Goal: Check status: Check status

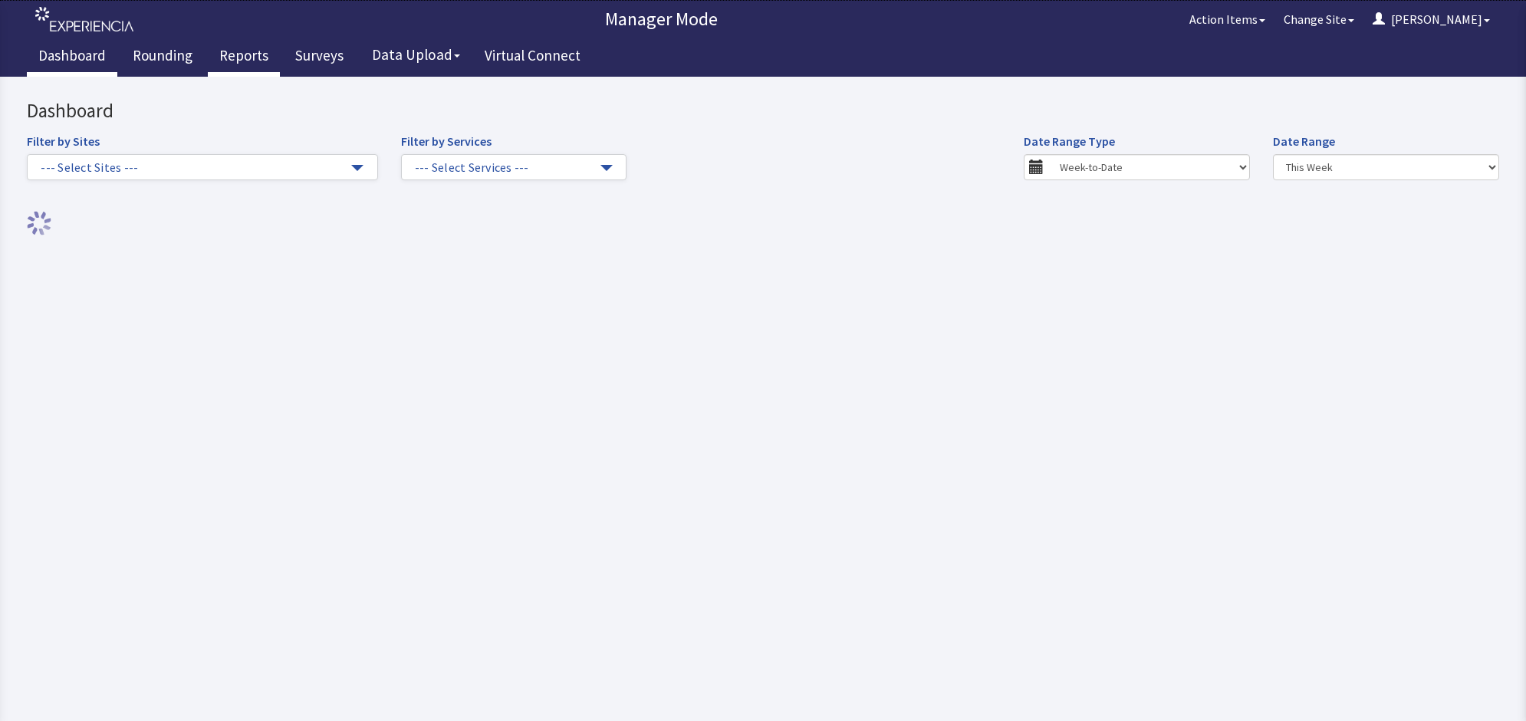
click at [223, 55] on link "Reports" at bounding box center [244, 57] width 72 height 38
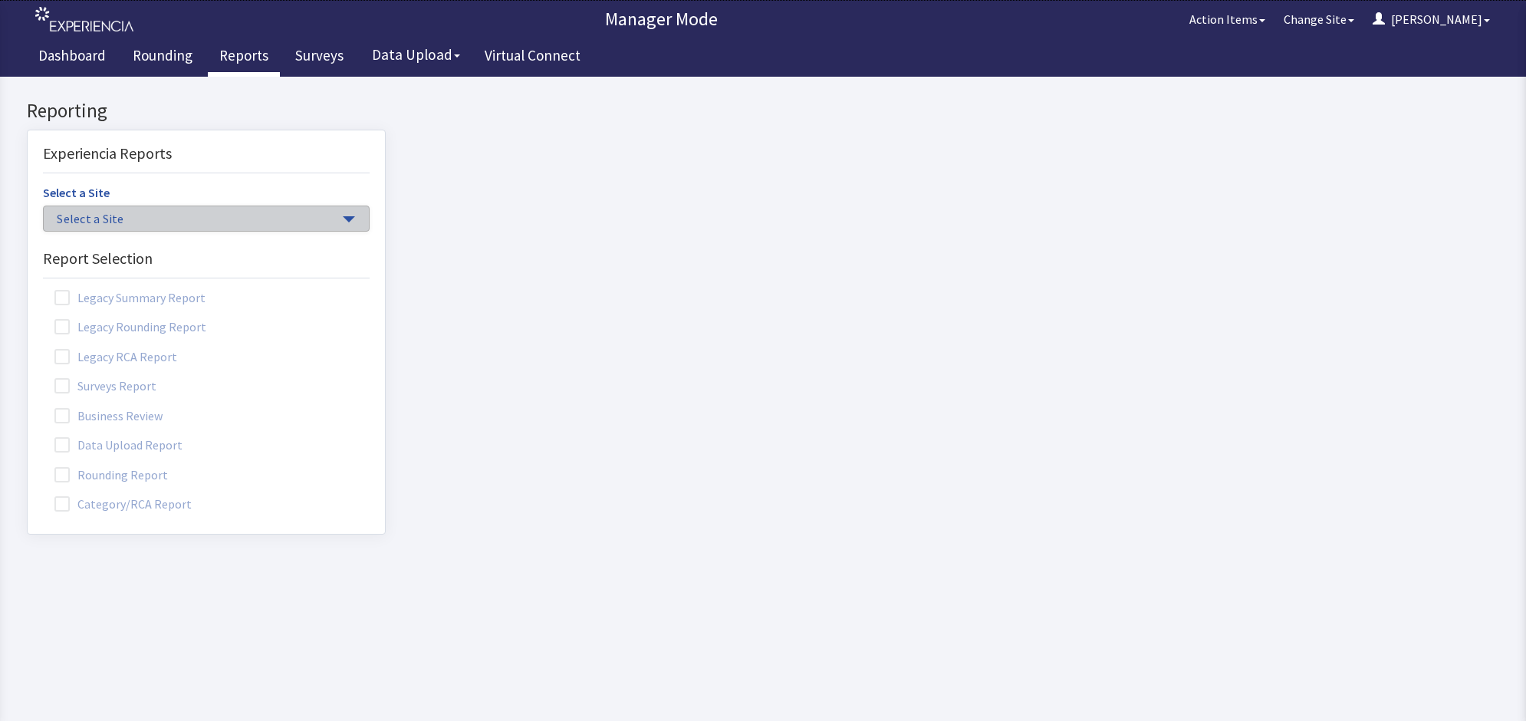
click at [198, 225] on span "Select a Site" at bounding box center [199, 219] width 284 height 18
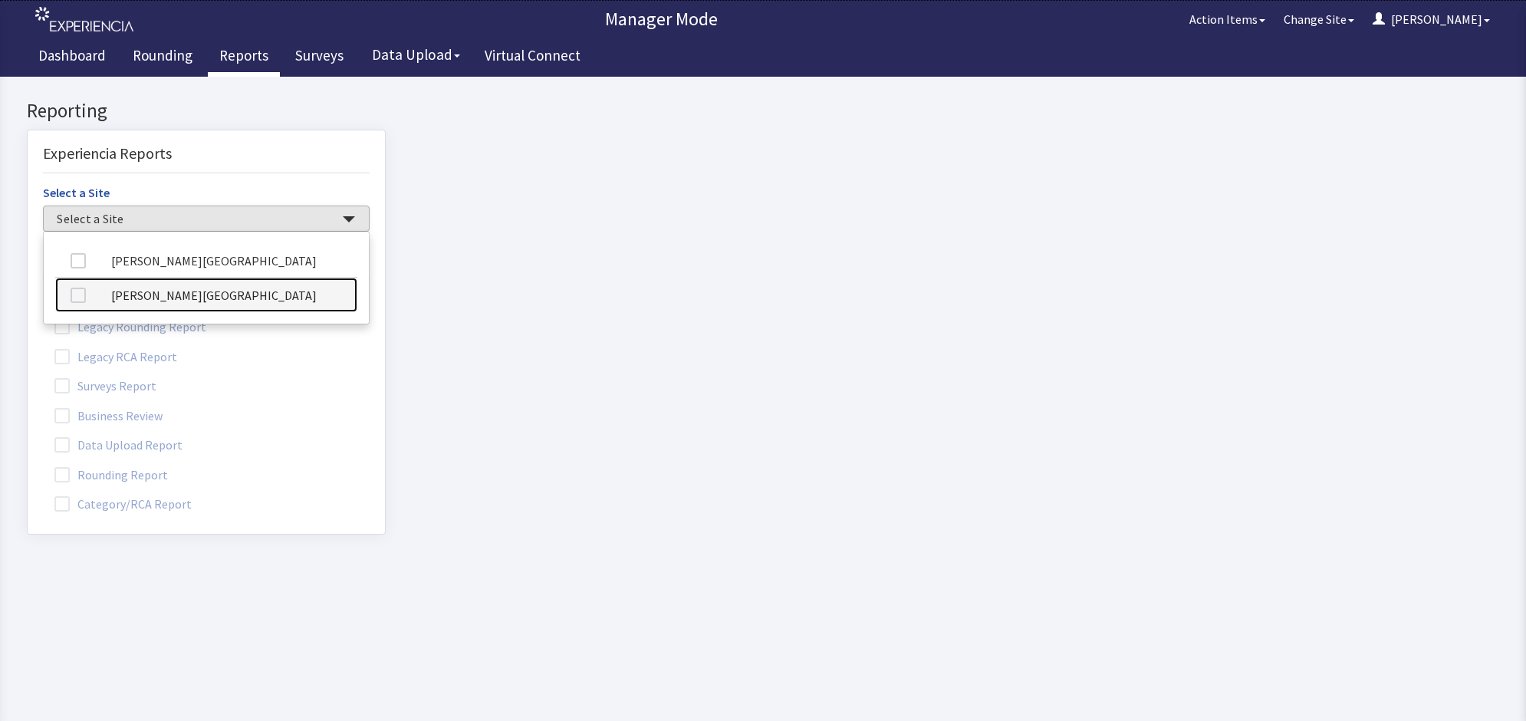
click at [217, 294] on link "[PERSON_NAME][GEOGRAPHIC_DATA]" at bounding box center [206, 295] width 302 height 35
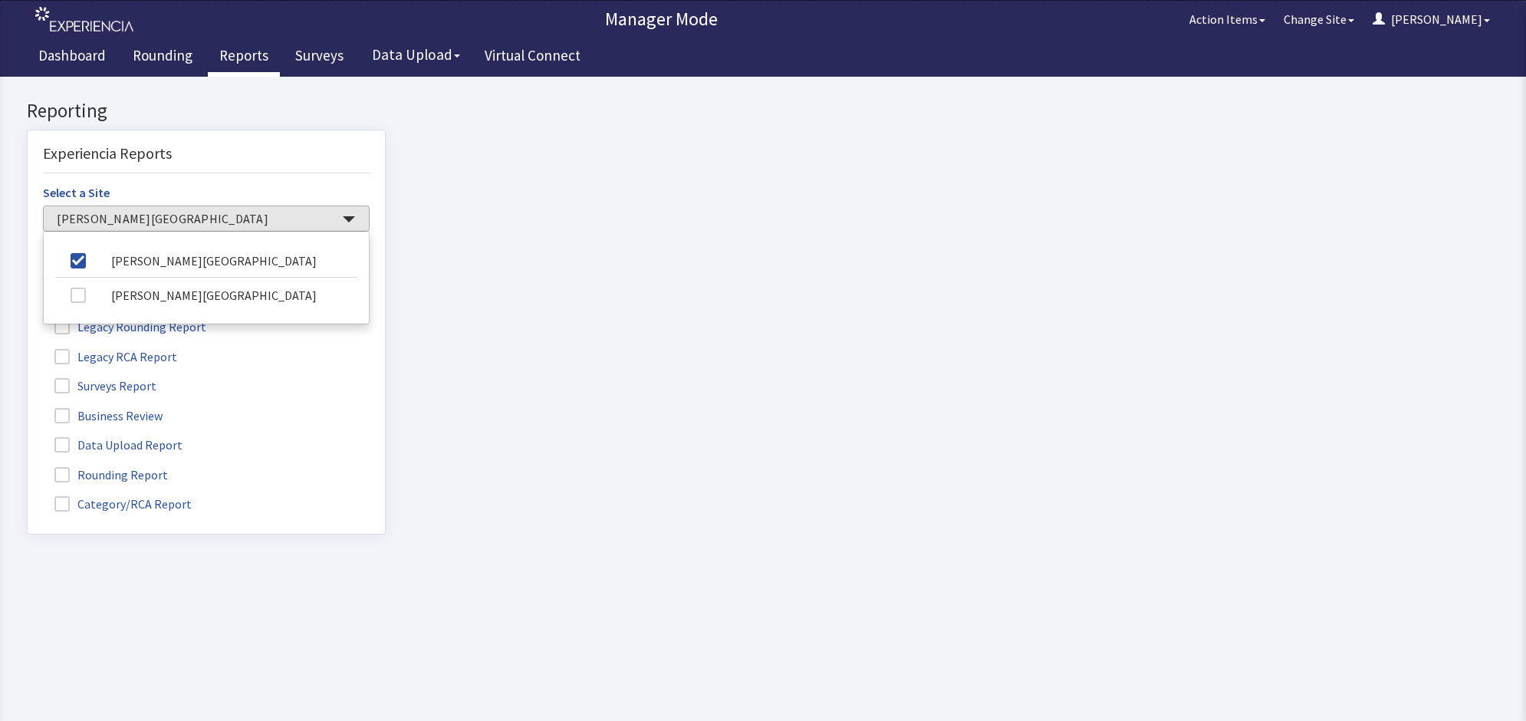
click at [91, 473] on label "Rounding Report" at bounding box center [113, 474] width 140 height 20
click at [28, 466] on input "Rounding Report" at bounding box center [28, 466] width 0 height 0
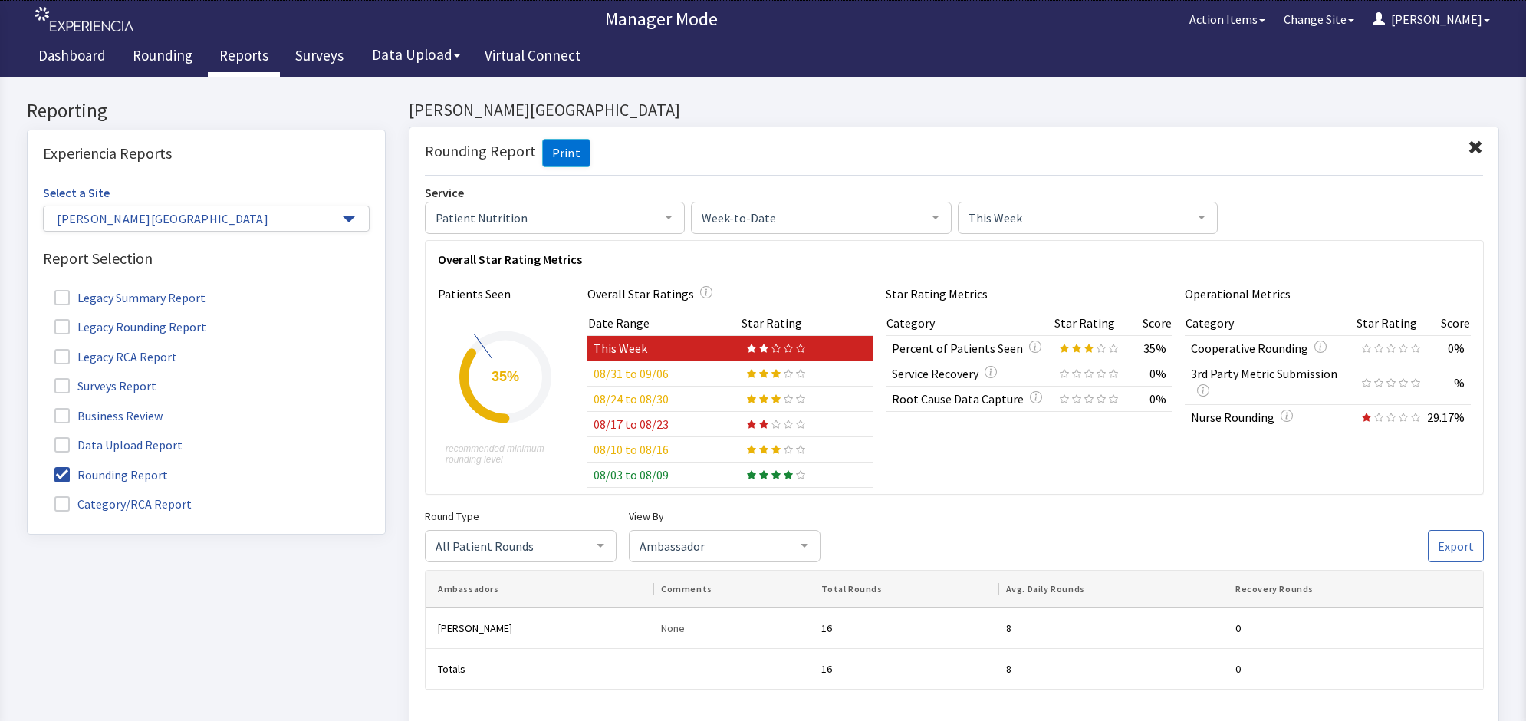
click at [658, 376] on td "08/31 to 09/06" at bounding box center [664, 373] width 154 height 25
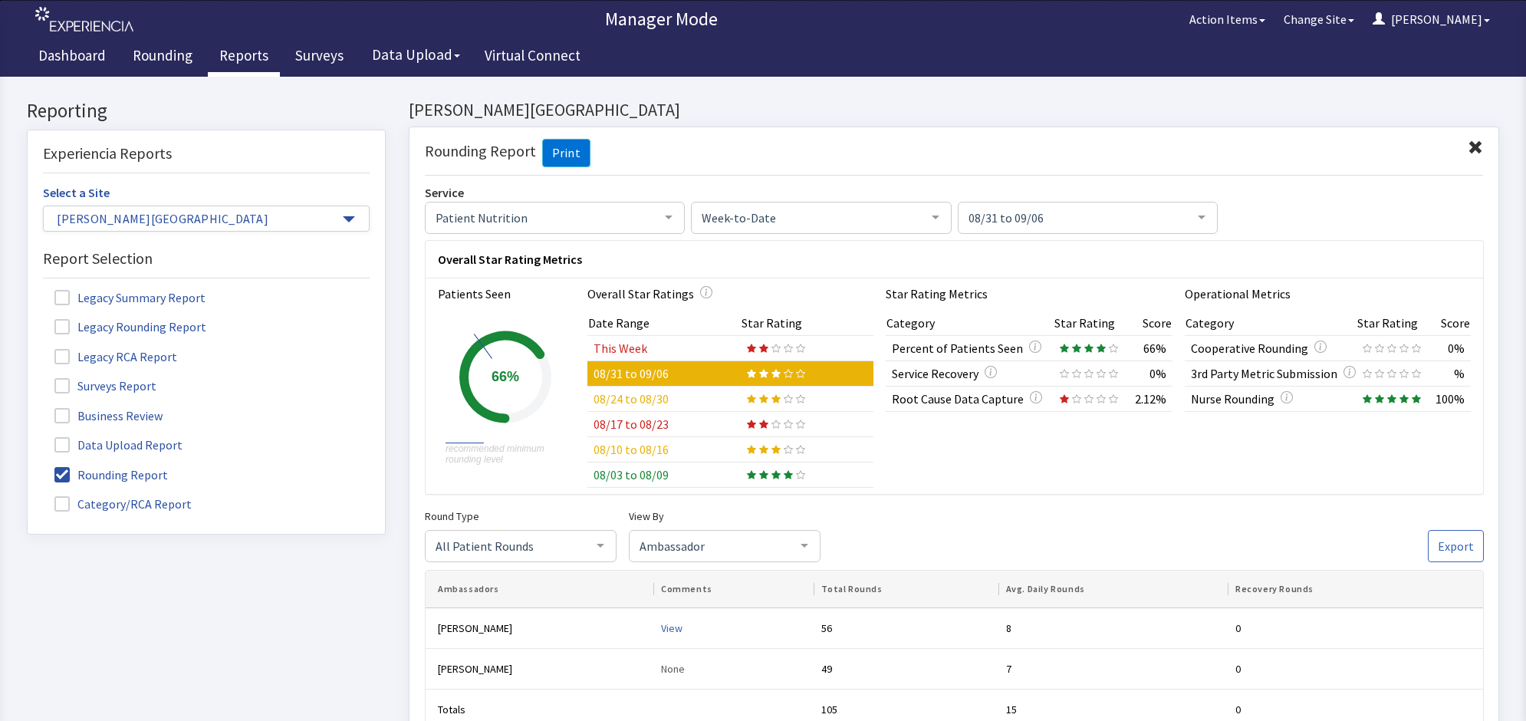
click at [657, 395] on td "08/24 to 08/30" at bounding box center [664, 399] width 154 height 25
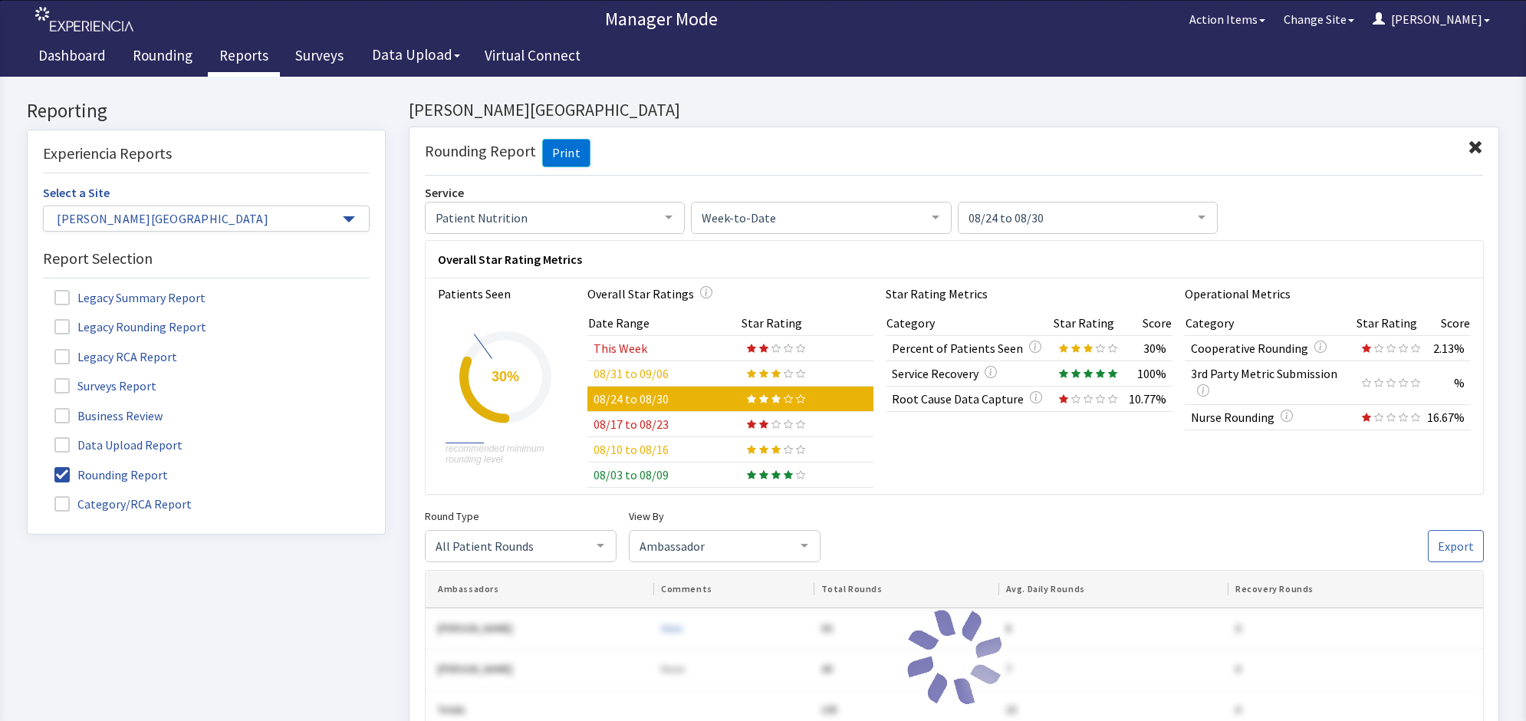
click at [656, 365] on td "08/31 to 09/06" at bounding box center [664, 373] width 154 height 25
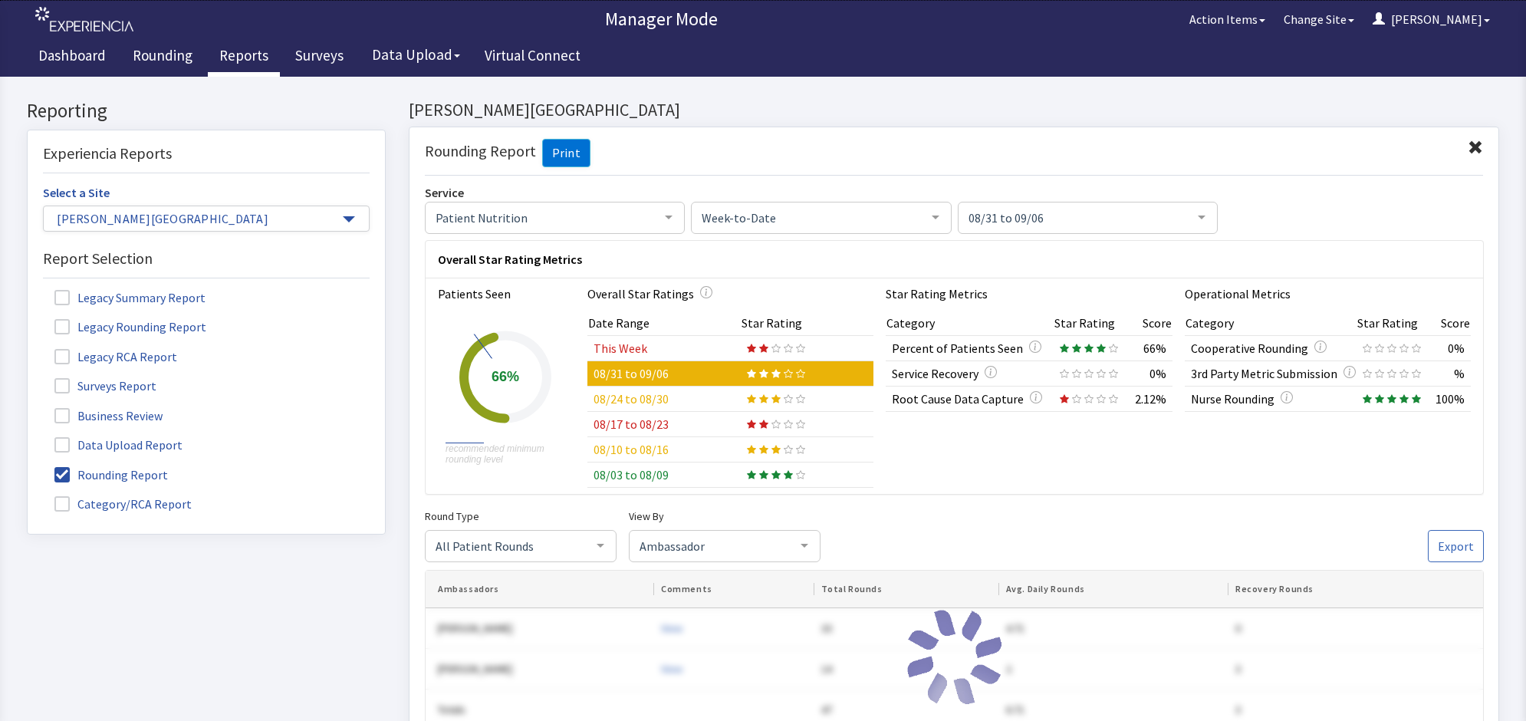
click at [656, 351] on td "This Week" at bounding box center [664, 348] width 154 height 25
